Goal: Information Seeking & Learning: Compare options

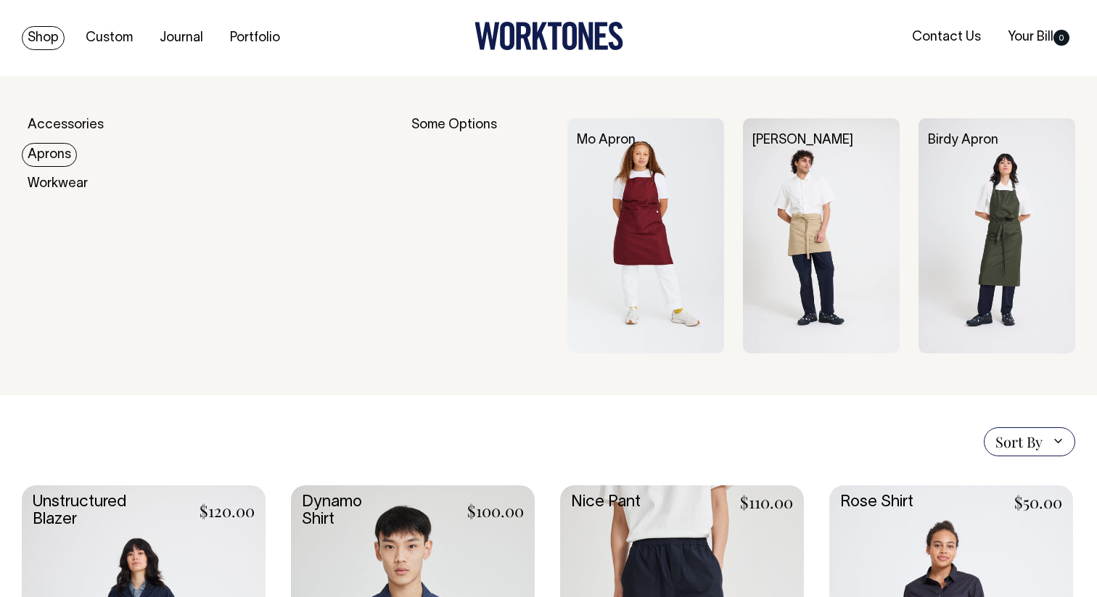
click at [44, 157] on link "Aprons" at bounding box center [49, 155] width 55 height 24
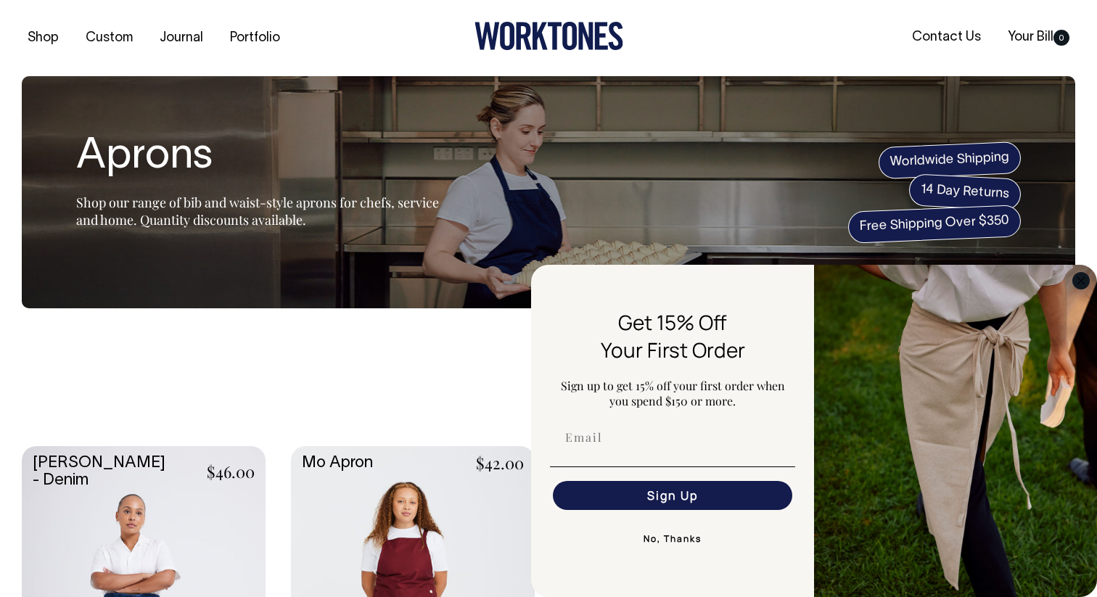
click at [1079, 281] on icon "Close dialog" at bounding box center [1080, 280] width 7 height 7
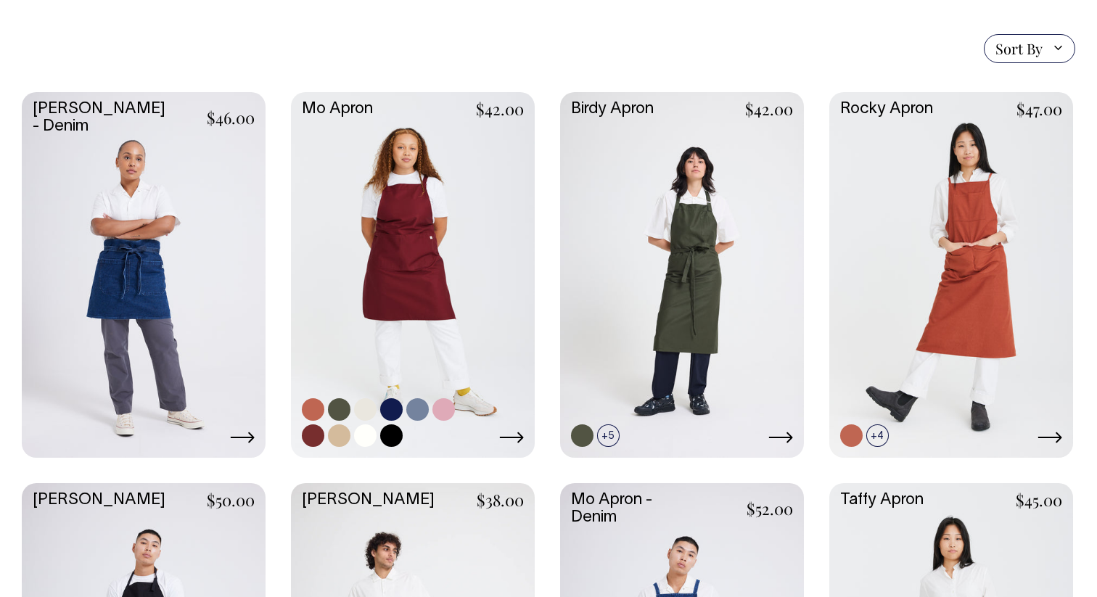
scroll to position [355, 0]
click at [425, 257] on link at bounding box center [413, 272] width 244 height 363
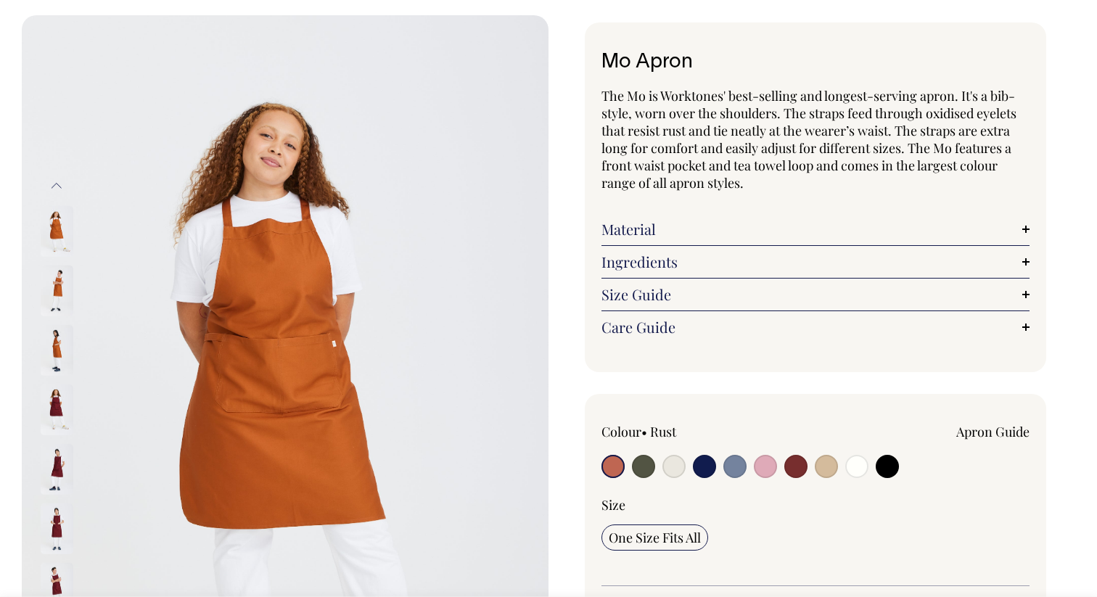
scroll to position [62, 0]
click at [637, 468] on input "radio" at bounding box center [643, 465] width 23 height 23
radio input "true"
select select "Olive"
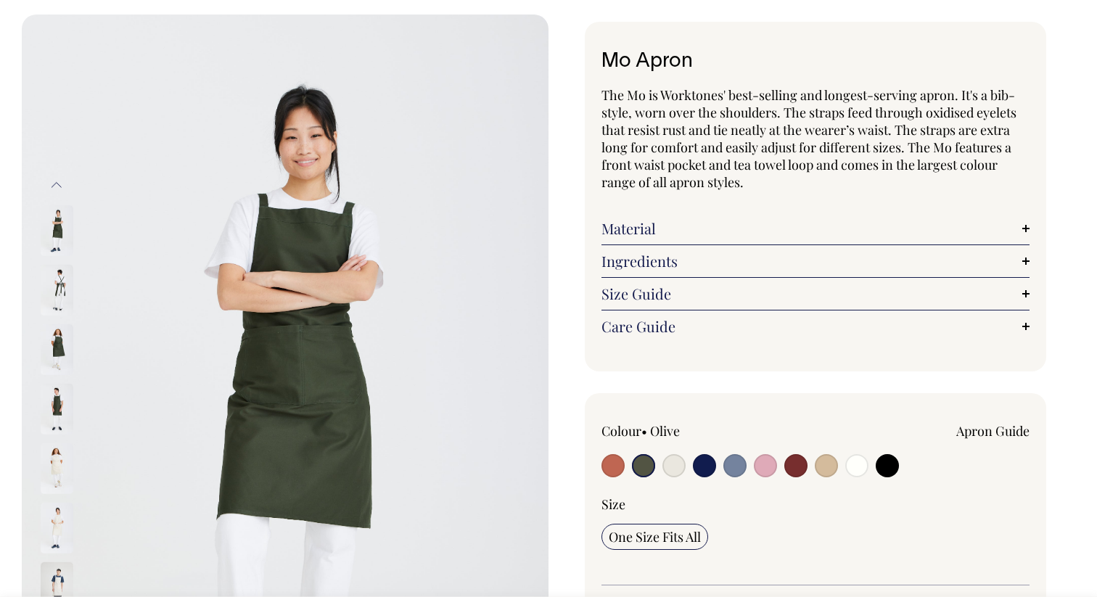
click at [705, 466] on input "radio" at bounding box center [704, 465] width 23 height 23
radio input "true"
select select "Dark Navy"
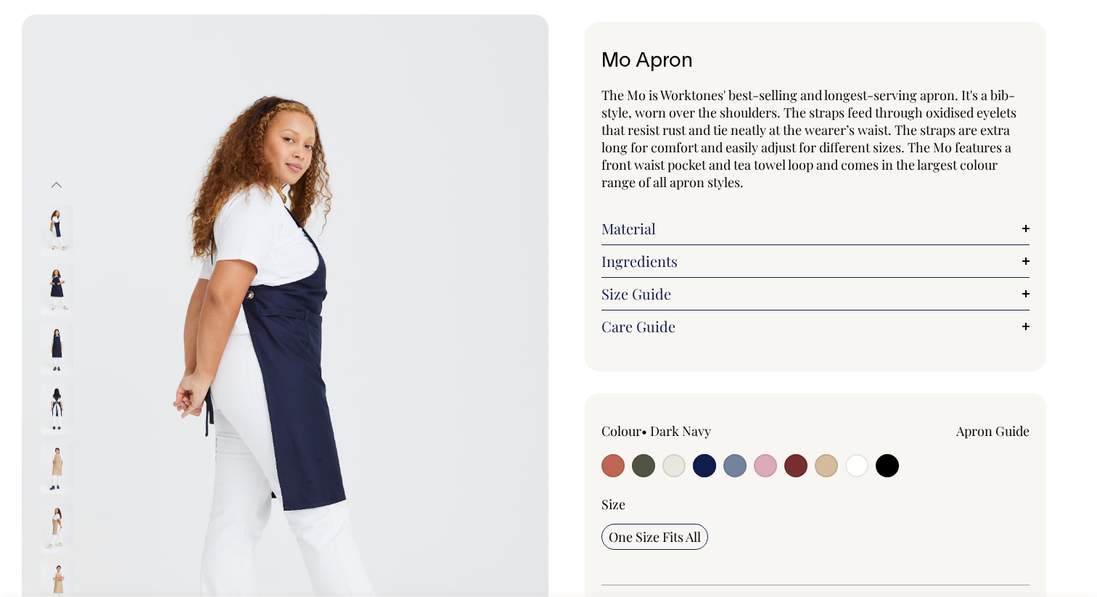
click at [735, 463] on input "radio" at bounding box center [734, 465] width 23 height 23
radio input "true"
select select "Blue/Grey"
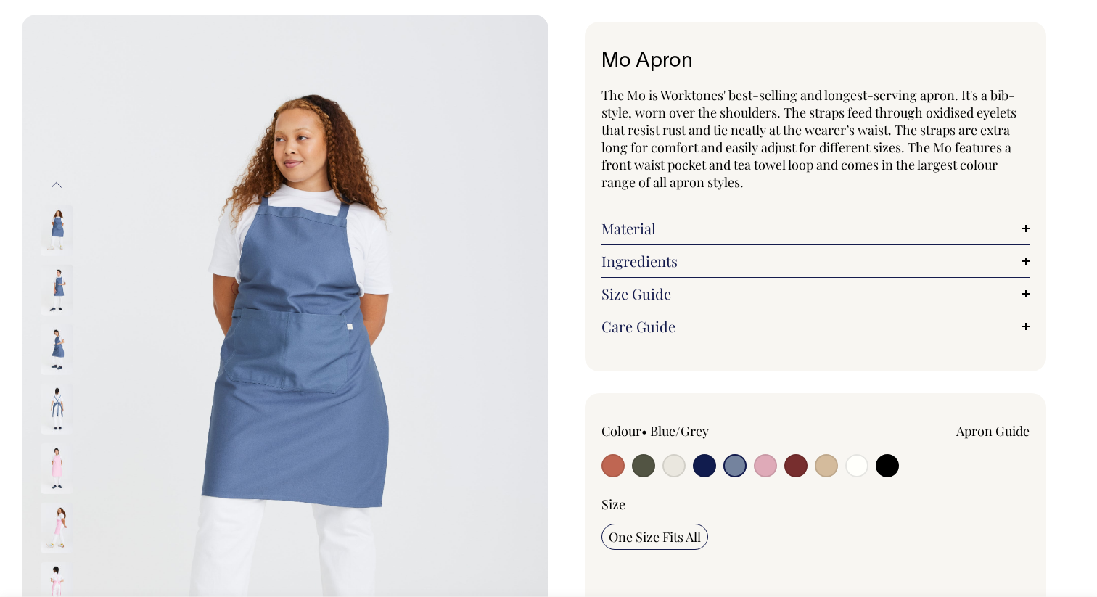
click at [761, 464] on input "radio" at bounding box center [765, 465] width 23 height 23
radio input "true"
select select "Pink"
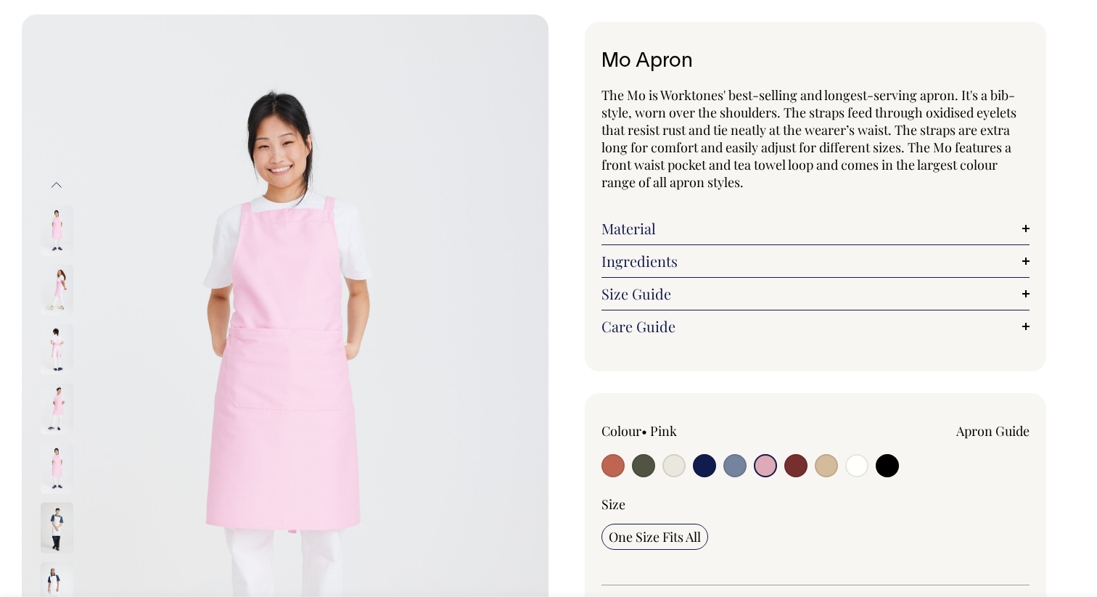
click at [796, 463] on input "radio" at bounding box center [795, 465] width 23 height 23
radio input "true"
select select "Burgundy"
